Goal: Task Accomplishment & Management: Complete application form

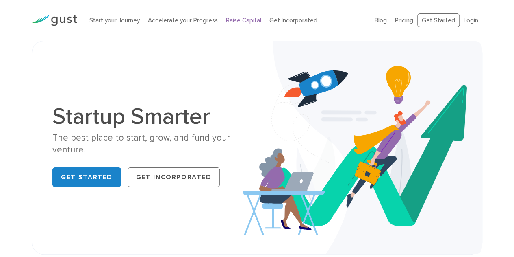
click at [247, 21] on link "Raise Capital" at bounding box center [243, 20] width 35 height 7
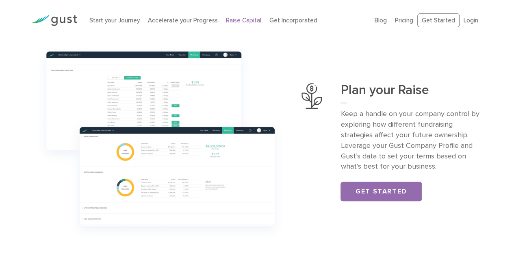
scroll to position [285, 0]
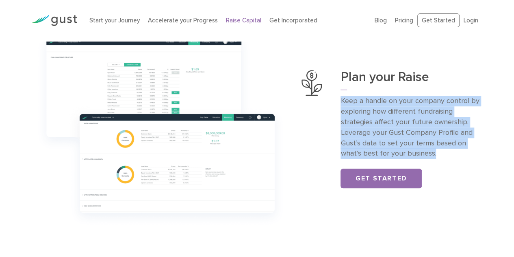
drag, startPoint x: 345, startPoint y: 120, endPoint x: 468, endPoint y: 170, distance: 132.7
click at [468, 159] on p "Keep a handle on your company control by exploring how different fundraising st…" at bounding box center [412, 127] width 142 height 63
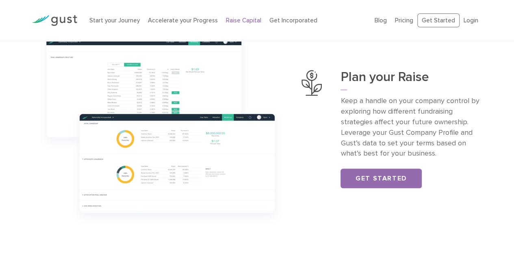
click at [451, 187] on div "Plan your Raise Keep a handle on your company control by exploring how differen…" at bounding box center [412, 129] width 142 height 118
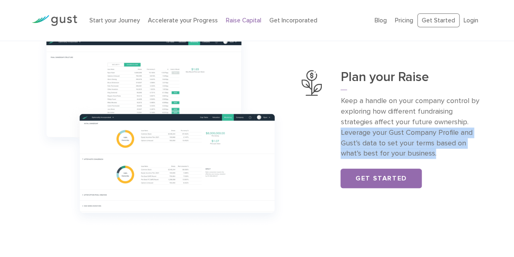
drag, startPoint x: 340, startPoint y: 153, endPoint x: 478, endPoint y: 176, distance: 140.6
click at [478, 176] on div "Plan your Raise Keep a handle on your company control by exploring how differen…" at bounding box center [392, 129] width 181 height 118
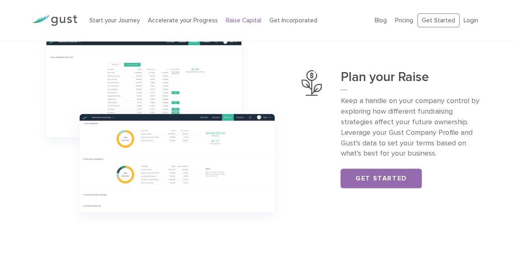
click at [475, 182] on div "Plan your Raise Keep a handle on your company control by exploring how differen…" at bounding box center [412, 129] width 142 height 118
click at [392, 188] on link "Get Started" at bounding box center [381, 178] width 81 height 20
